Goal: Transaction & Acquisition: Purchase product/service

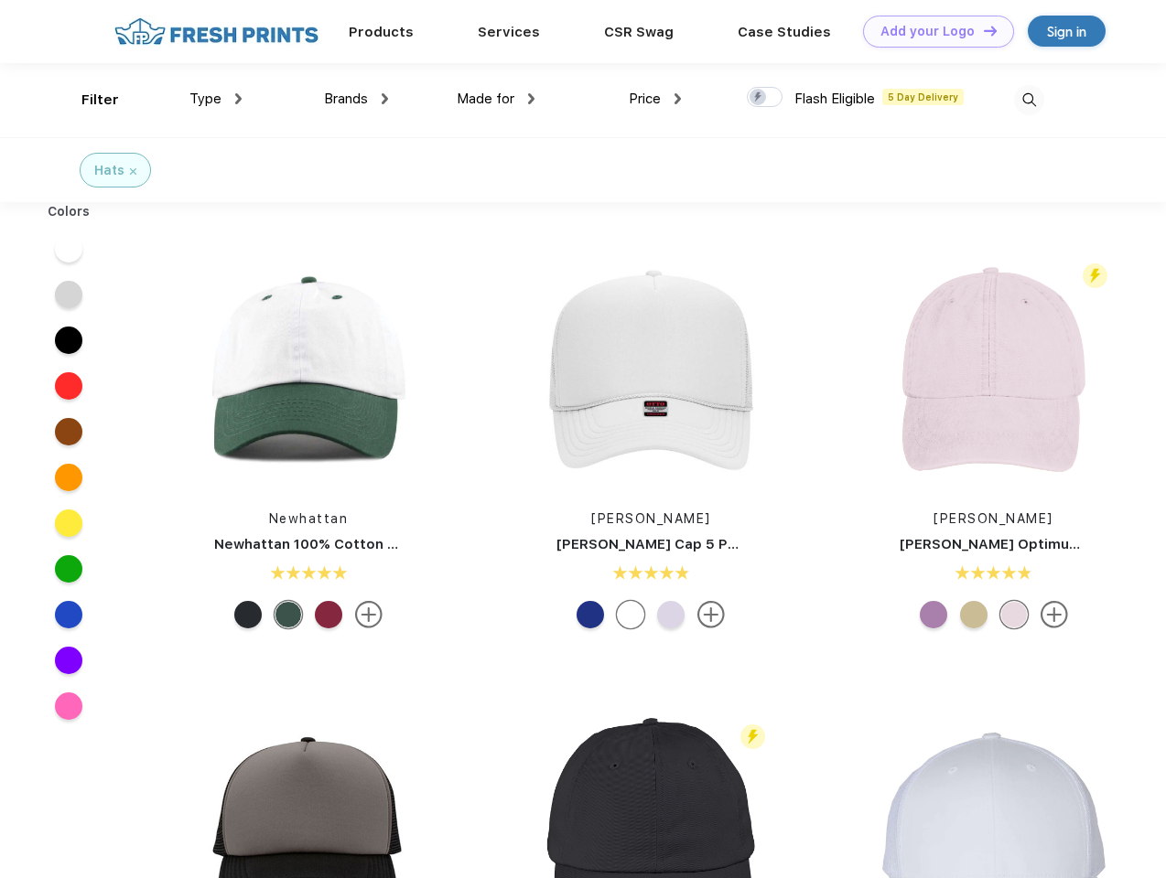
scroll to position [1, 0]
click at [932, 31] on link "Add your Logo Design Tool" at bounding box center [938, 32] width 151 height 32
click at [0, 0] on div "Design Tool" at bounding box center [0, 0] width 0 height 0
click at [982, 30] on link "Add your Logo Design Tool" at bounding box center [938, 32] width 151 height 32
click at [88, 100] on div "Filter" at bounding box center [100, 100] width 38 height 21
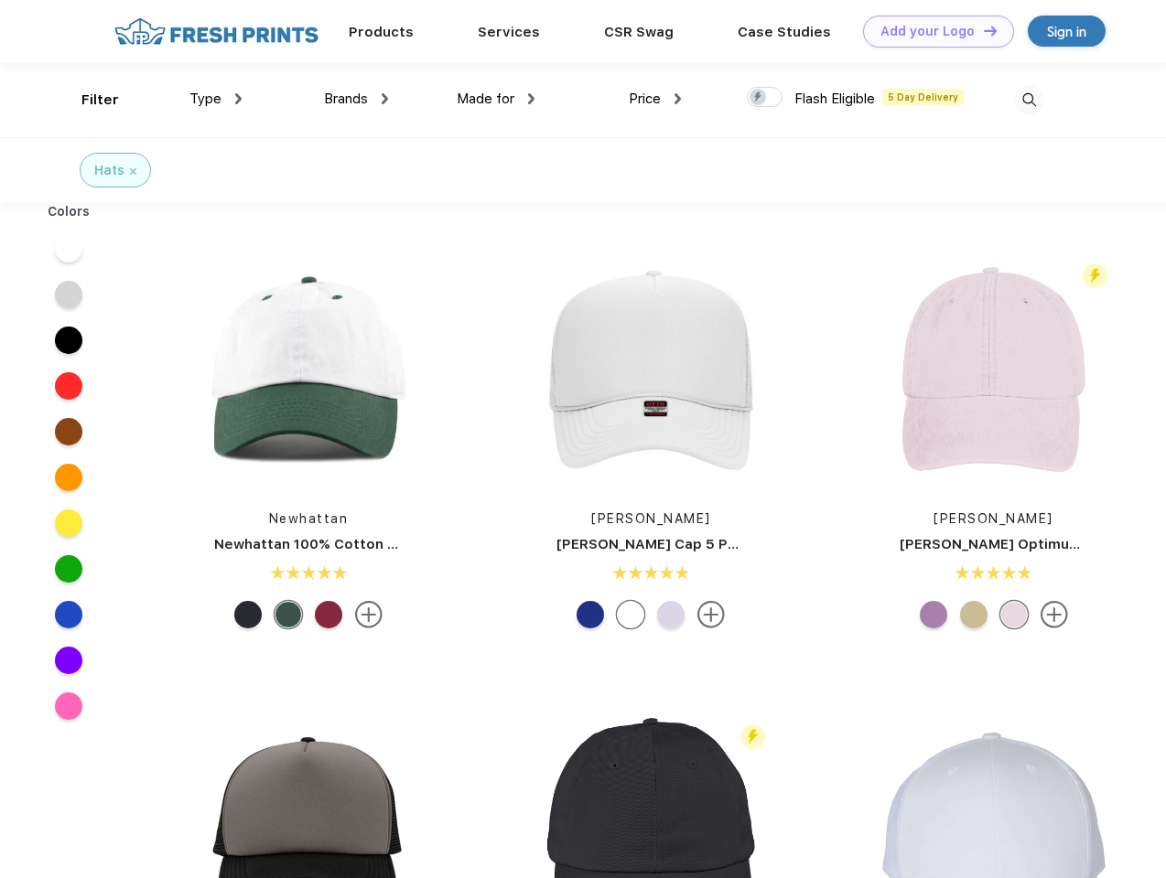
click at [216, 99] on span "Type" at bounding box center [205, 99] width 32 height 16
click at [356, 99] on span "Brands" at bounding box center [346, 99] width 44 height 16
click at [496, 99] on span "Made for" at bounding box center [486, 99] width 58 height 16
click at [655, 99] on span "Price" at bounding box center [645, 99] width 32 height 16
click at [765, 98] on div at bounding box center [765, 97] width 36 height 20
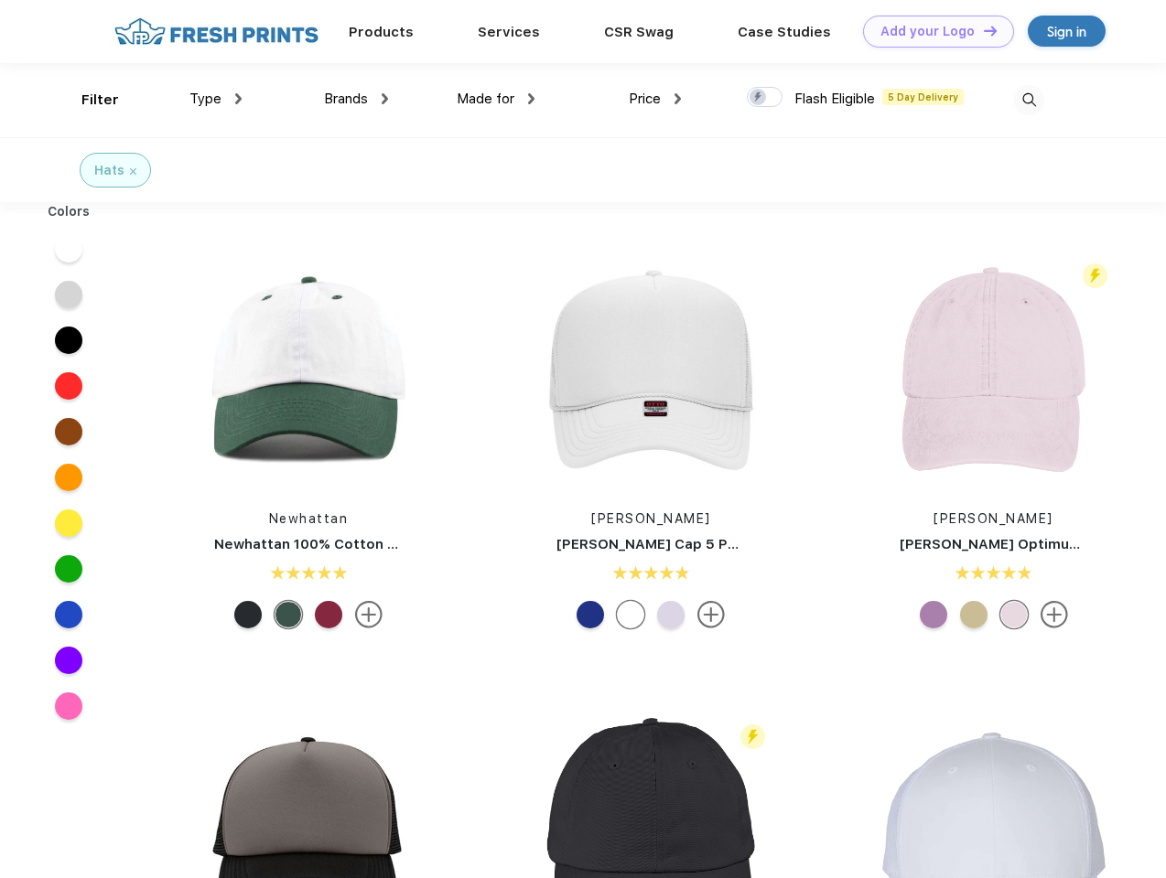
click at [759, 98] on input "checkbox" at bounding box center [753, 92] width 12 height 12
click at [1029, 100] on img at bounding box center [1029, 100] width 30 height 30
